Goal: Transaction & Acquisition: Purchase product/service

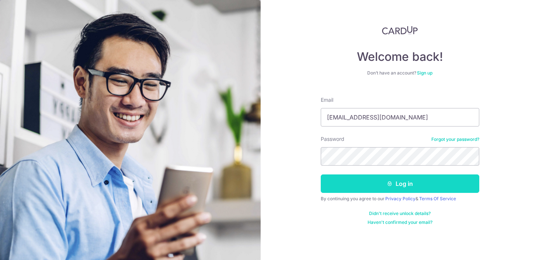
click at [400, 178] on button "Log in" at bounding box center [400, 184] width 159 height 18
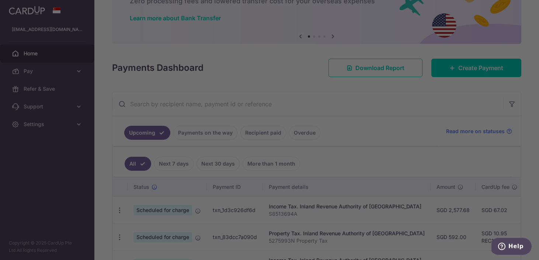
scroll to position [50, 0]
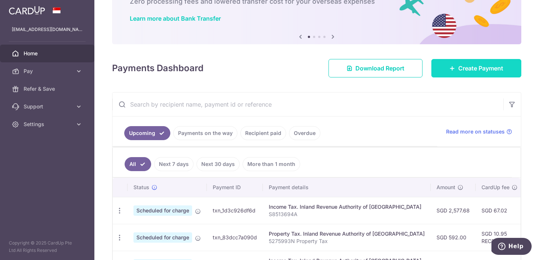
click at [460, 65] on span "Create Payment" at bounding box center [481, 68] width 45 height 9
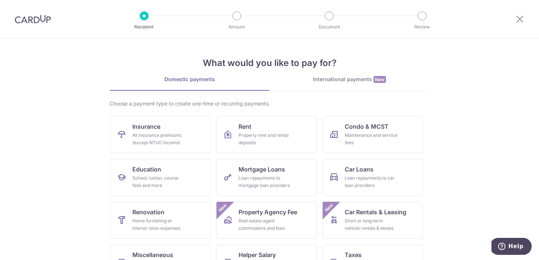
click at [367, 78] on div "International payments New" at bounding box center [350, 80] width 160 height 8
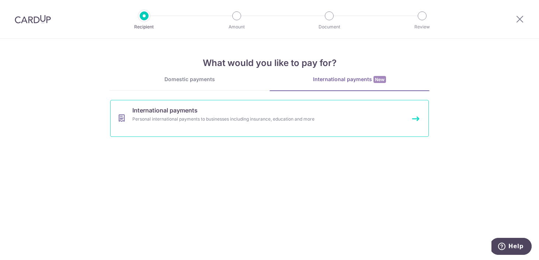
click at [311, 115] on link "International payments Personal international payments to businesses including …" at bounding box center [269, 118] width 319 height 37
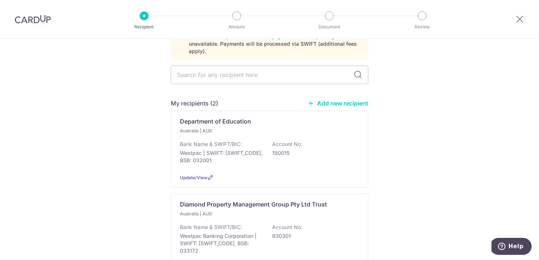
scroll to position [69, 0]
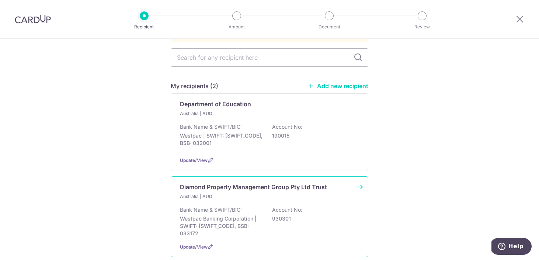
click at [350, 183] on div "Diamond Property Management Group Pty Ltd Trust" at bounding box center [269, 187] width 179 height 9
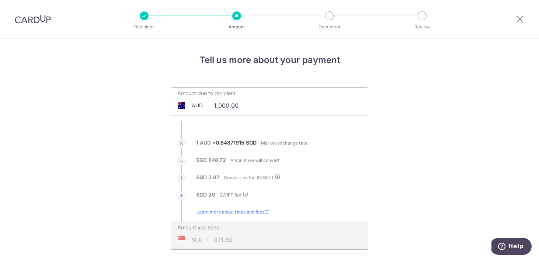
drag, startPoint x: 244, startPoint y: 105, endPoint x: 165, endPoint y: 104, distance: 79.7
click at [166, 104] on div "Amount due to recipient AUD 1,000.00 1000 1 AUD = 0.84871915 SGD Market exchang…" at bounding box center [269, 168] width 207 height 162
type input "2,999.00"
type input "2,574.22"
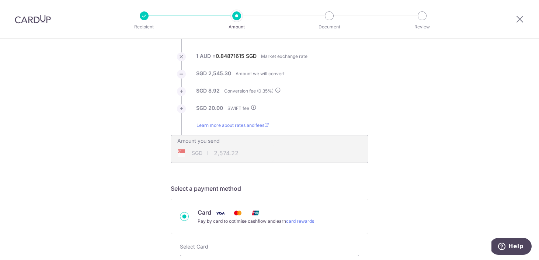
scroll to position [215, 0]
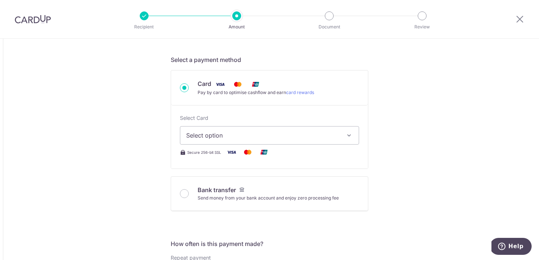
click at [306, 130] on button "Select option" at bounding box center [269, 135] width 179 height 18
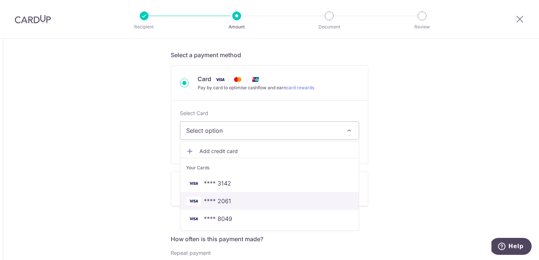
scroll to position [222, 0]
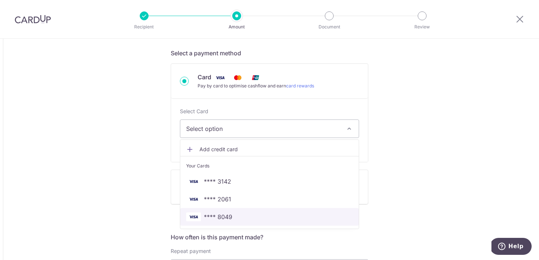
click at [246, 213] on span "**** 8049" at bounding box center [269, 217] width 167 height 9
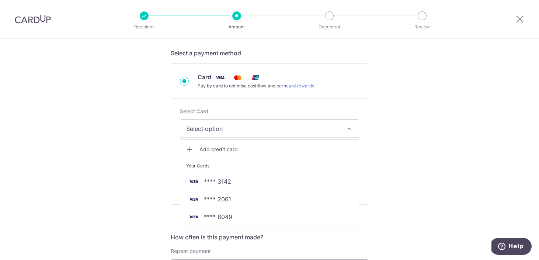
type input "2,999.00"
type input "2,574.28"
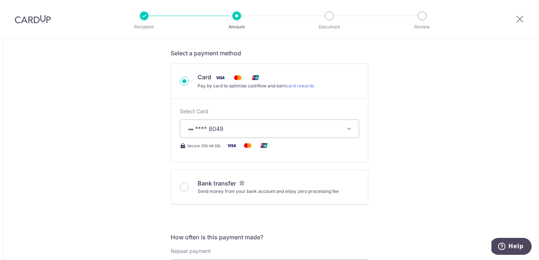
click at [394, 180] on div "Tell us more about your payment Amount due to recipient AUD 2,999.00 2999 1 AUD…" at bounding box center [269, 261] width 539 height 888
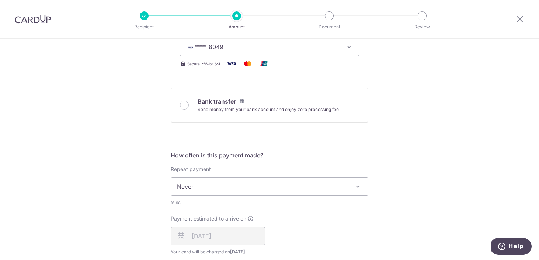
scroll to position [304, 0]
click at [247, 180] on span "Never" at bounding box center [269, 186] width 197 height 18
click at [119, 194] on div "Tell us more about your payment Amount due to recipient AUD 2,999.00 2999 1 AUD…" at bounding box center [269, 178] width 539 height 888
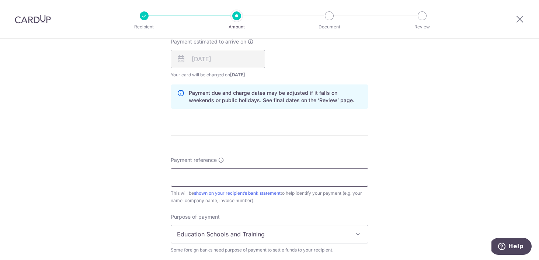
scroll to position [494, 0]
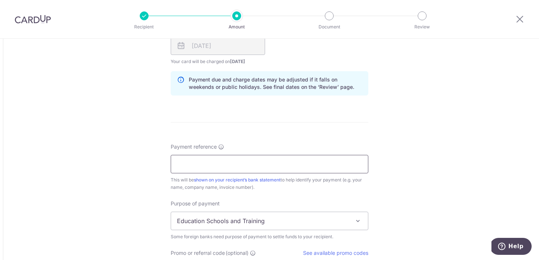
click at [189, 168] on input "Payment reference" at bounding box center [270, 164] width 198 height 18
type input "0481713373"
type input "GLOBE185"
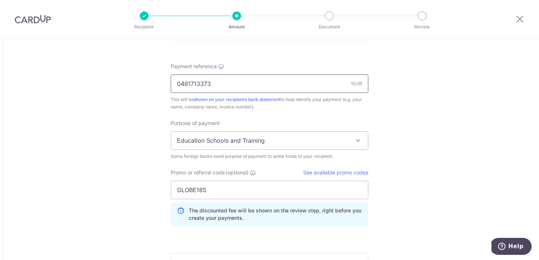
scroll to position [589, 0]
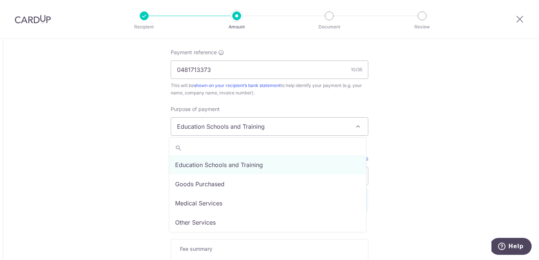
click at [325, 124] on span "Education Schools and Training" at bounding box center [269, 127] width 197 height 18
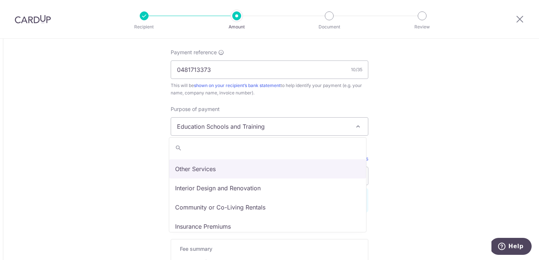
scroll to position [61, 0]
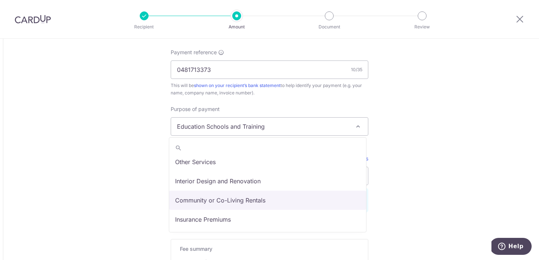
select select "Community or Co-Living Rentals"
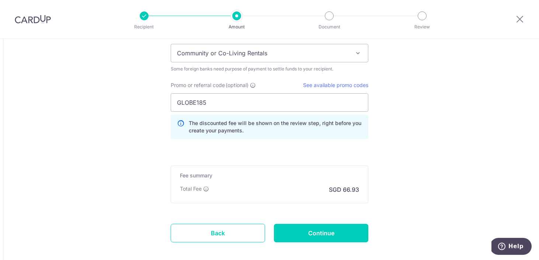
scroll to position [608, 0]
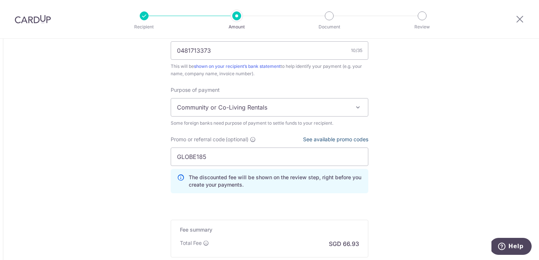
click at [361, 138] on link "See available promo codes" at bounding box center [335, 139] width 65 height 6
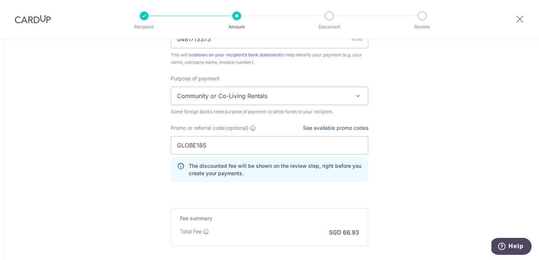
scroll to position [700, 0]
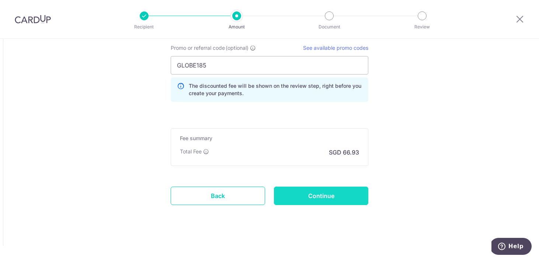
click at [326, 189] on input "Continue" at bounding box center [321, 196] width 94 height 18
type input "Create Schedule"
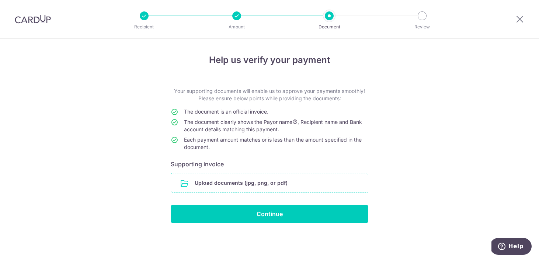
click at [268, 187] on input "file" at bounding box center [269, 182] width 197 height 19
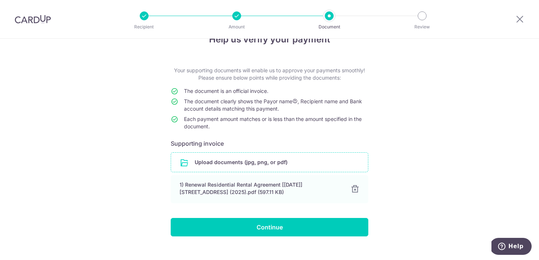
scroll to position [32, 0]
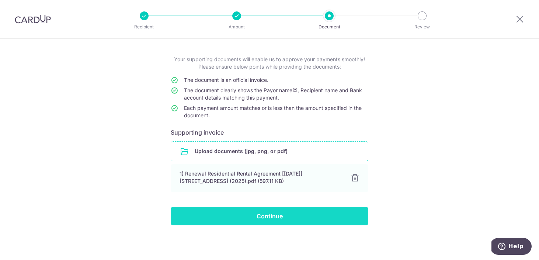
click at [296, 215] on input "Continue" at bounding box center [270, 216] width 198 height 18
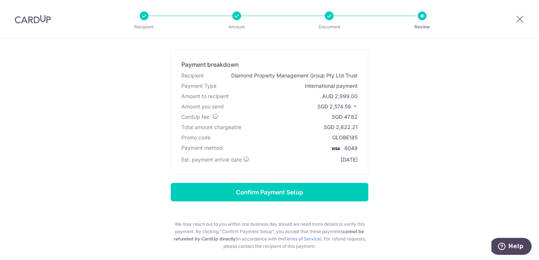
scroll to position [7, 0]
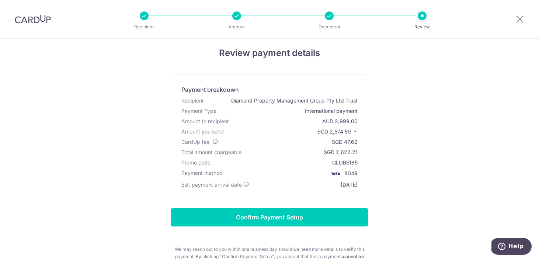
click at [353, 132] on icon at bounding box center [355, 131] width 5 height 5
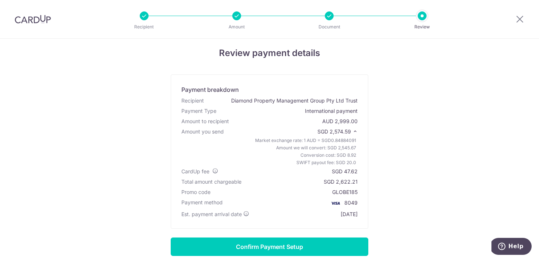
scroll to position [114, 0]
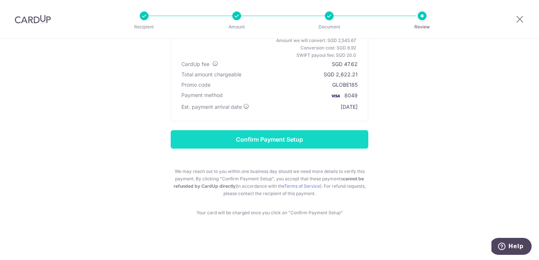
click at [311, 131] on input "Confirm Payment Setup" at bounding box center [270, 139] width 198 height 18
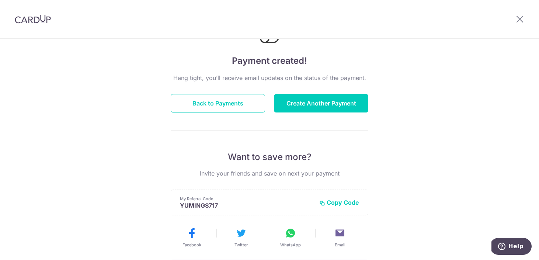
scroll to position [104, 0]
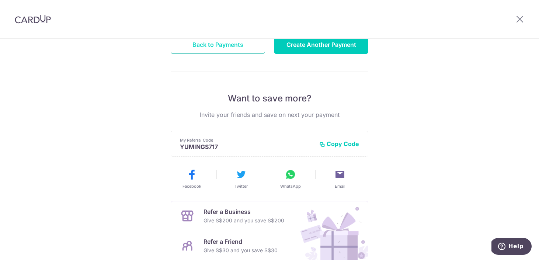
click at [220, 49] on button "Back to Payments" at bounding box center [218, 44] width 94 height 18
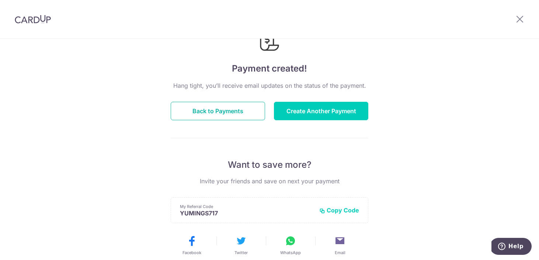
scroll to position [0, 0]
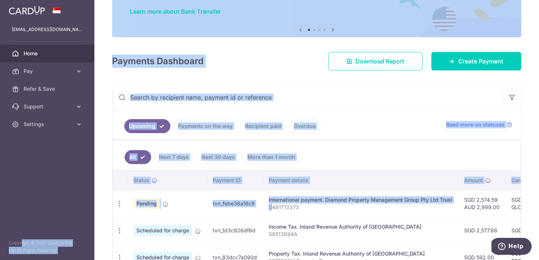
drag, startPoint x: 273, startPoint y: 207, endPoint x: 249, endPoint y: 210, distance: 23.3
click at [249, 210] on tr "Upload doc Pending txn_febe36a16c6 International payment. Diamond Property Mana…" at bounding box center [431, 203] width 636 height 27
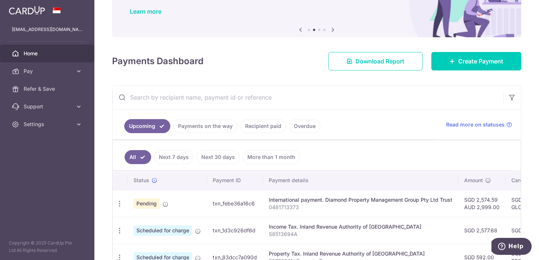
click at [270, 128] on link "Recipient paid" at bounding box center [264, 126] width 46 height 14
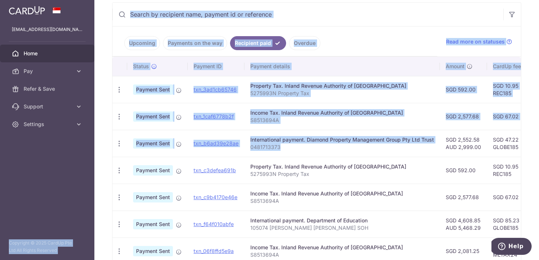
drag, startPoint x: 327, startPoint y: 153, endPoint x: 44, endPoint y: 148, distance: 283.0
click at [44, 148] on main "[EMAIL_ADDRESS][DOMAIN_NAME] Home Pay Payments Recipients Cards Refer & Save Su…" at bounding box center [269, 130] width 539 height 260
click at [148, 45] on link "Upcoming" at bounding box center [142, 43] width 36 height 14
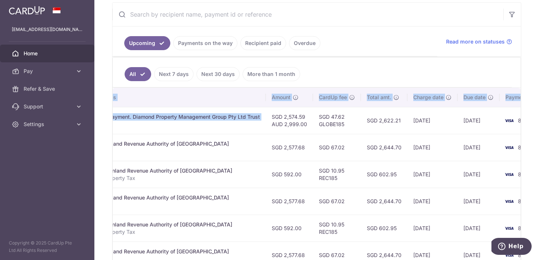
scroll to position [0, 228]
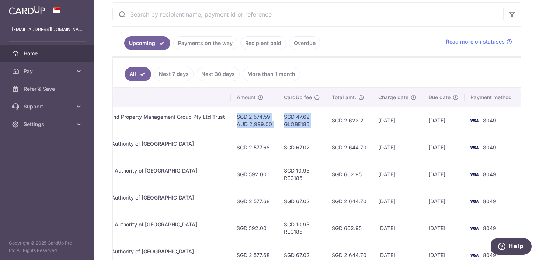
drag, startPoint x: 455, startPoint y: 123, endPoint x: 325, endPoint y: 121, distance: 130.3
click at [325, 121] on tr "Upload doc Pending txn_febe36a16c6 International payment. Diamond Property Mana…" at bounding box center [203, 120] width 636 height 27
click at [265, 40] on link "Recipient paid" at bounding box center [264, 43] width 46 height 14
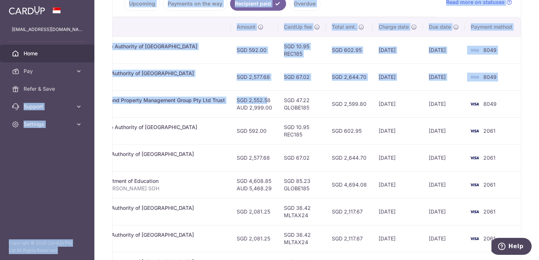
scroll to position [0, 0]
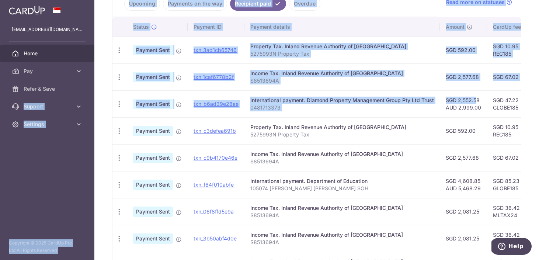
drag, startPoint x: 469, startPoint y: 103, endPoint x: -1, endPoint y: 99, distance: 470.4
click at [0, 99] on html "[EMAIL_ADDRESS][DOMAIN_NAME] Home Pay Payments Recipients Cards Refer & Save Su…" at bounding box center [269, 130] width 539 height 260
click at [150, 6] on link "Upcoming" at bounding box center [142, 4] width 36 height 14
